Goal: Navigation & Orientation: Understand site structure

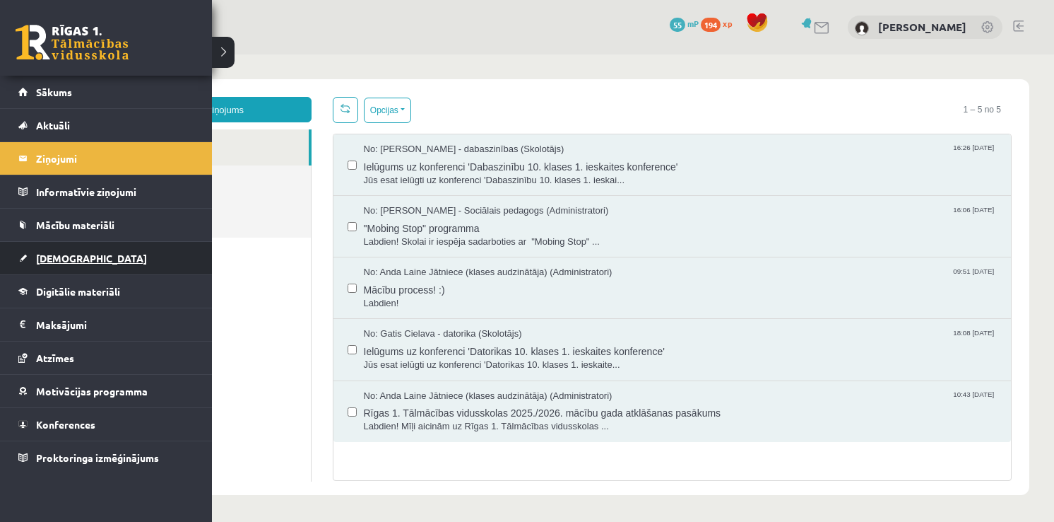
click at [49, 258] on span "[DEMOGRAPHIC_DATA]" at bounding box center [91, 258] width 111 height 13
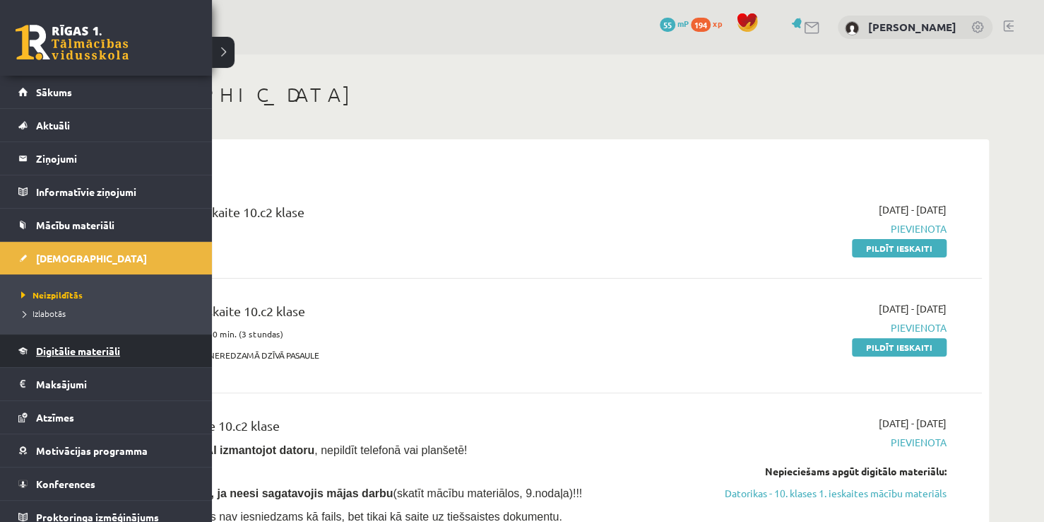
click at [72, 363] on link "Digitālie materiāli" at bounding box center [106, 350] width 176 height 33
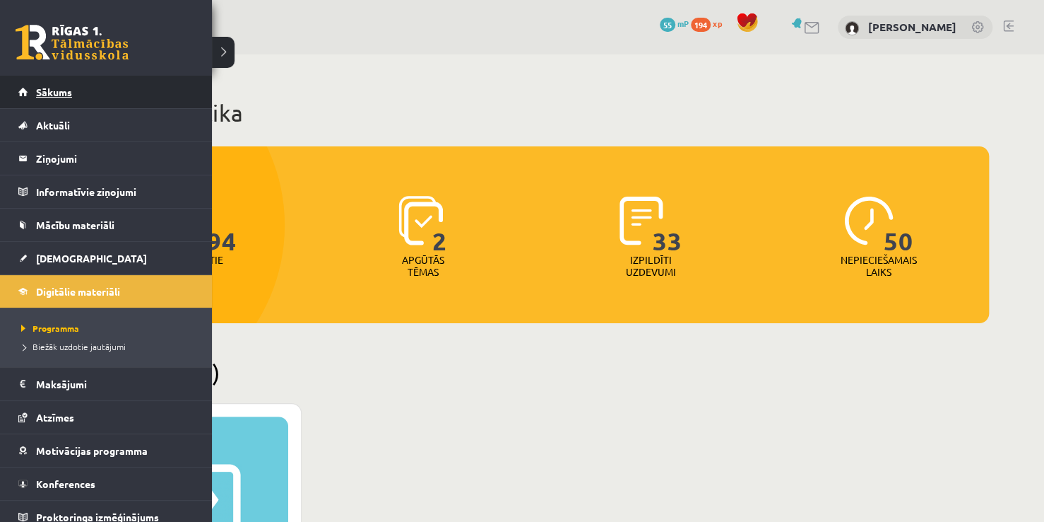
click at [61, 98] on link "Sākums" at bounding box center [106, 92] width 176 height 33
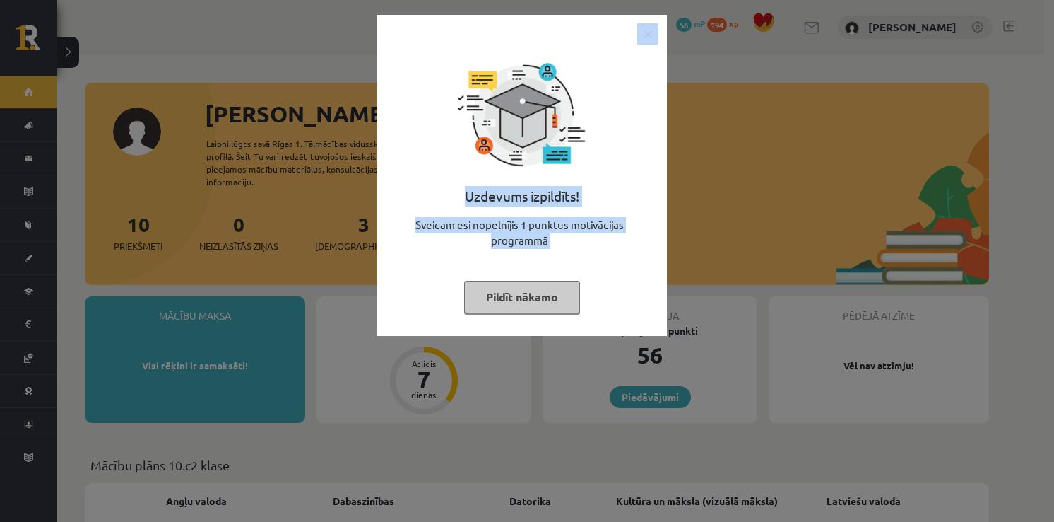
click at [644, 37] on body "0 Dāvanas 56 mP 194 xp [PERSON_NAME] Sākums Aktuāli Kā mācīties eSKOLĀ Kontakti…" at bounding box center [527, 261] width 1054 height 522
click at [652, 27] on img "Close" at bounding box center [647, 33] width 21 height 21
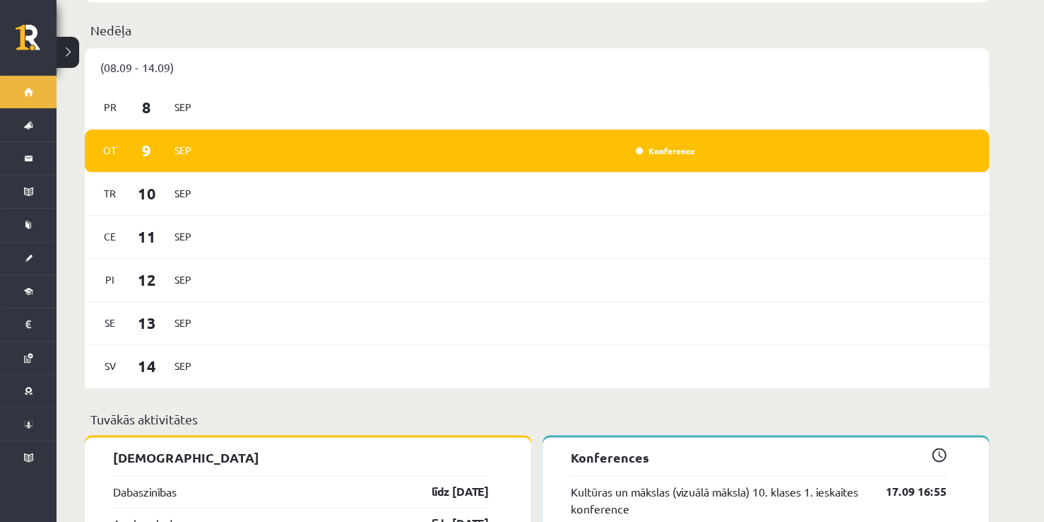
scroll to position [734, 0]
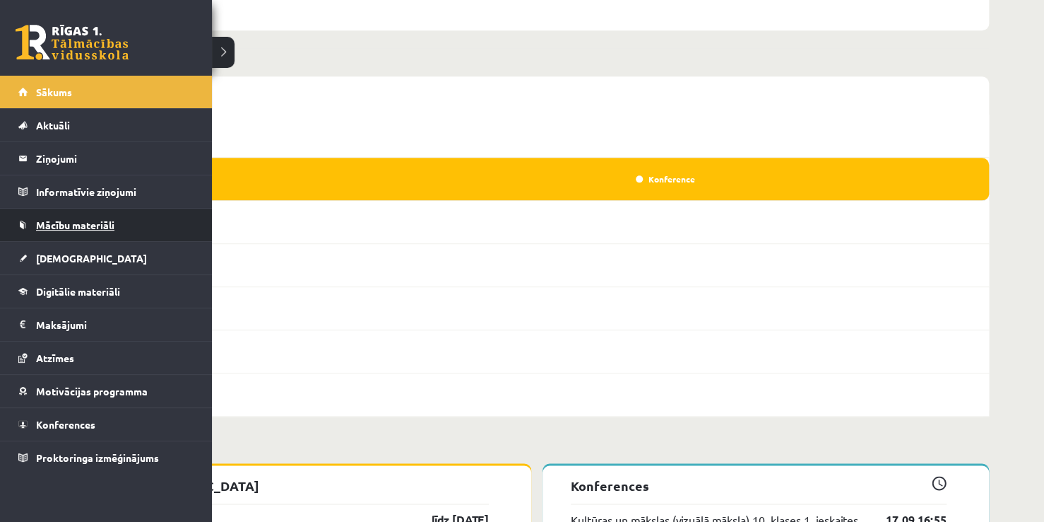
click at [75, 235] on link "Mācību materiāli" at bounding box center [106, 224] width 176 height 33
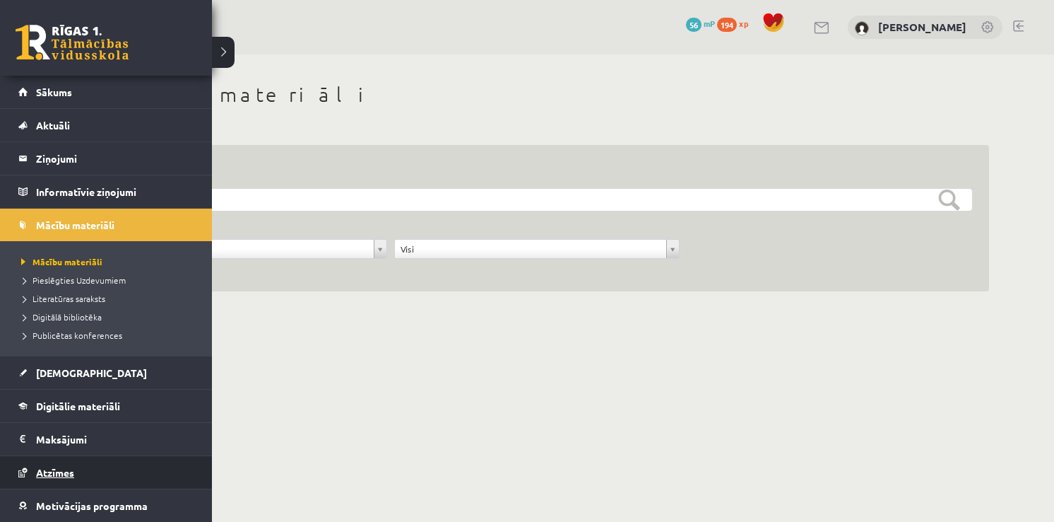
click at [76, 469] on link "Atzīmes" at bounding box center [106, 472] width 176 height 33
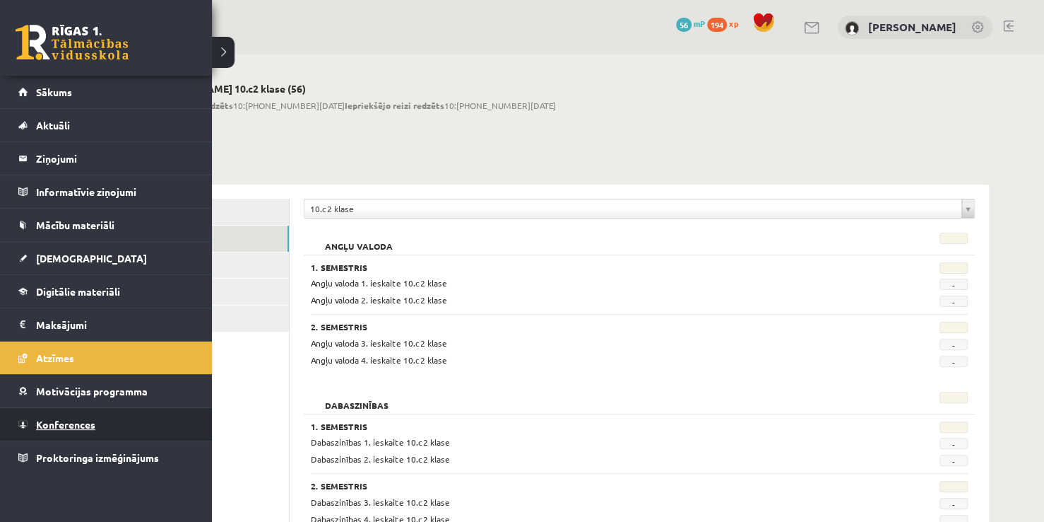
click at [71, 428] on link "Konferences" at bounding box center [106, 424] width 176 height 33
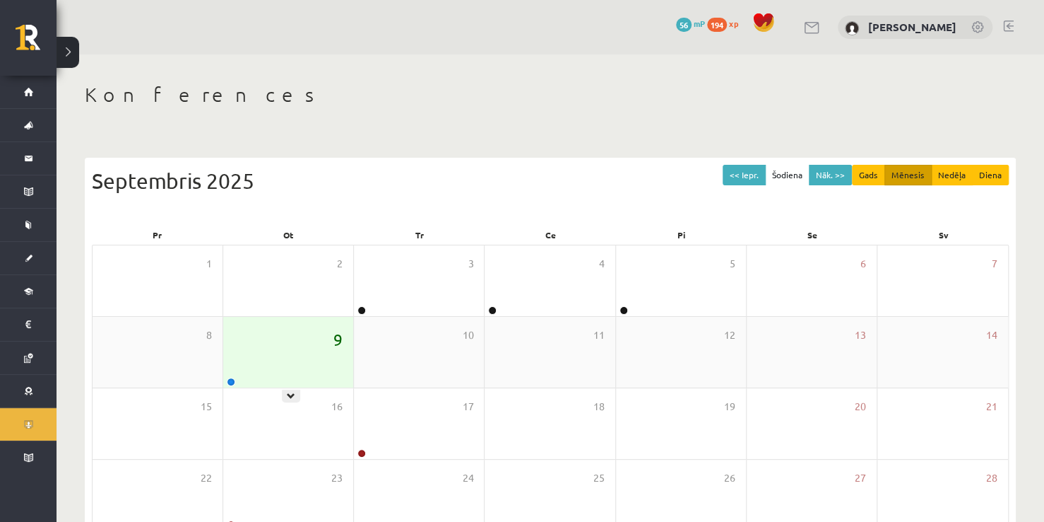
click at [336, 342] on span "9" at bounding box center [338, 339] width 9 height 24
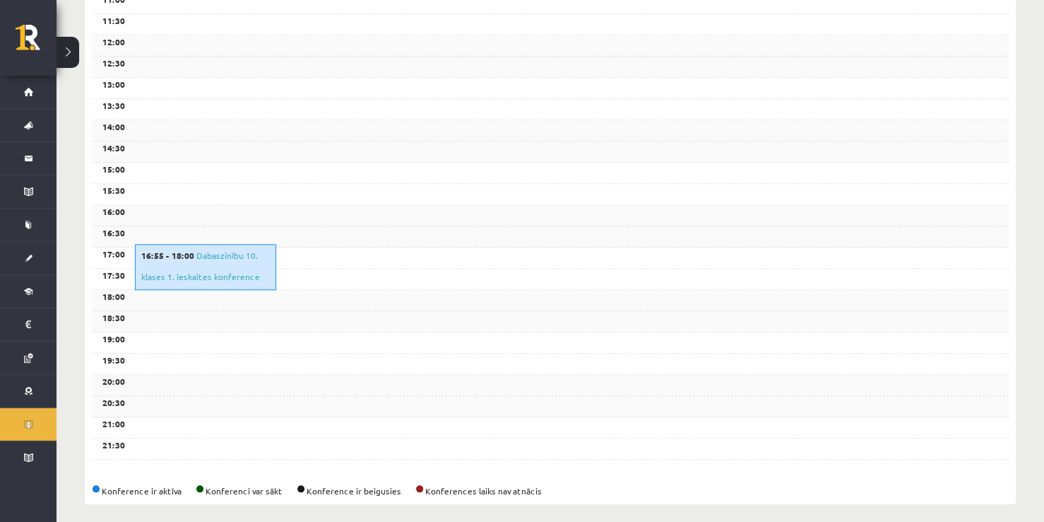
scroll to position [475, 0]
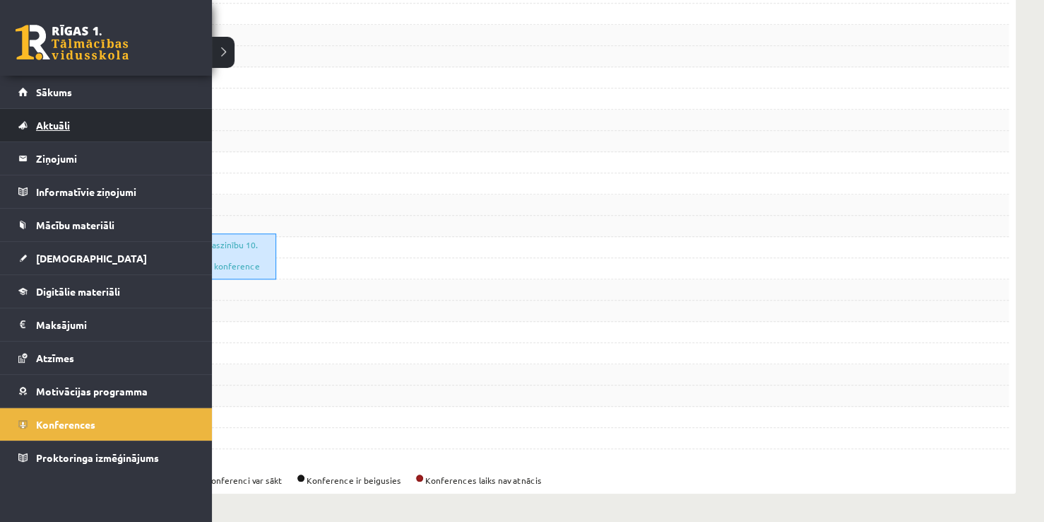
click at [64, 124] on span "Aktuāli" at bounding box center [53, 125] width 34 height 13
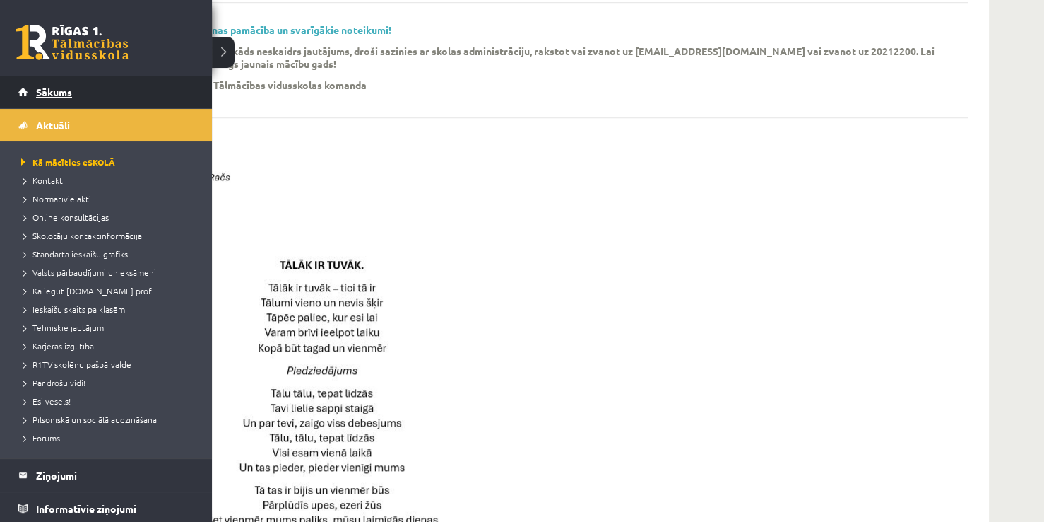
click at [62, 78] on link "Sākums" at bounding box center [106, 92] width 176 height 33
